Goal: Information Seeking & Learning: Learn about a topic

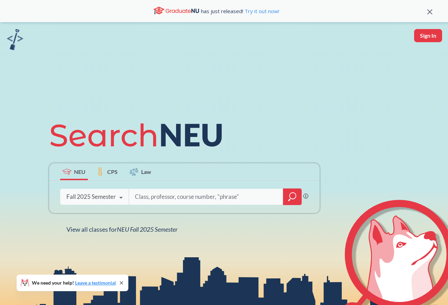
click at [106, 199] on div "Fall 2025 Semester" at bounding box center [90, 197] width 49 height 8
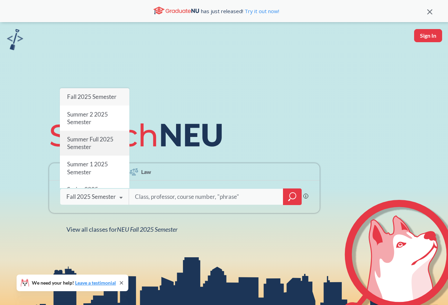
scroll to position [0, 0]
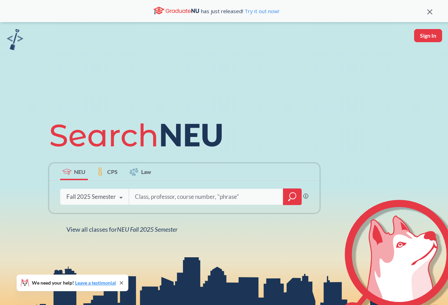
click at [178, 194] on input "search" at bounding box center [206, 197] width 144 height 15
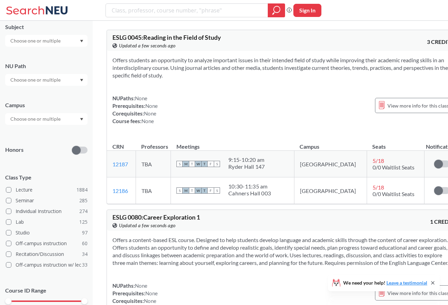
scroll to position [10, 0]
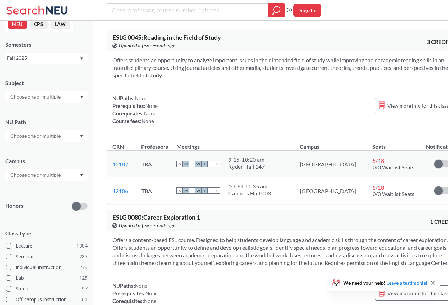
click at [30, 128] on div "NU Path" at bounding box center [46, 126] width 82 height 30
click at [30, 133] on input "text" at bounding box center [36, 136] width 58 height 8
type input "ethical"
click at [41, 149] on span "Ethical Reasoning" at bounding box center [28, 152] width 39 height 8
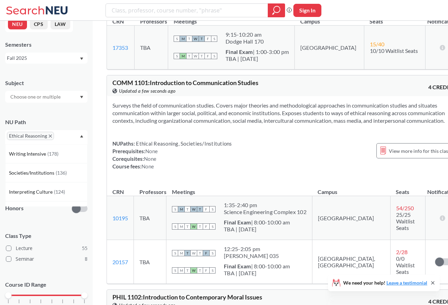
scroll to position [542, 0]
